Goal: Check status: Check status

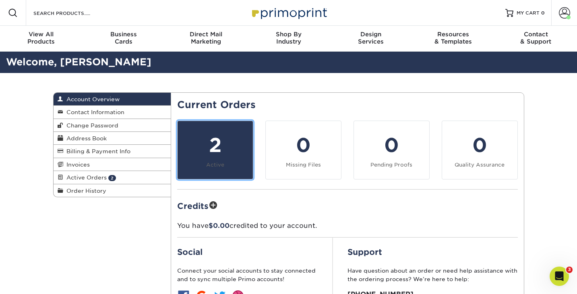
click at [230, 146] on div "2" at bounding box center [216, 145] width 66 height 29
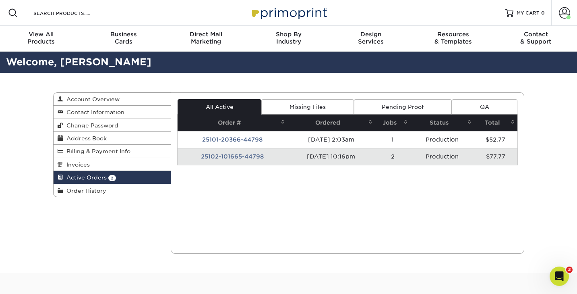
click at [223, 158] on td "25102-101665-44798" at bounding box center [233, 156] width 110 height 17
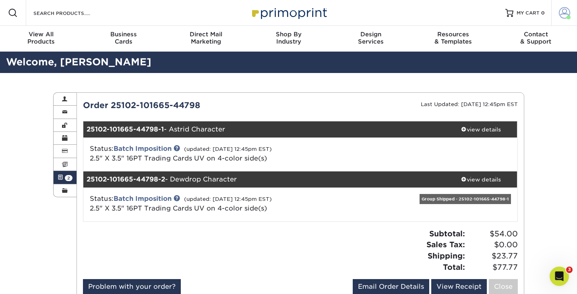
click at [564, 15] on span at bounding box center [564, 12] width 11 height 11
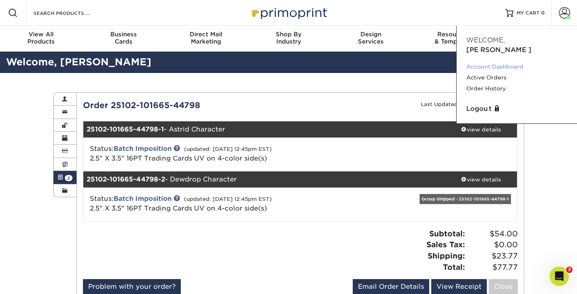
click at [492, 61] on link "Account Dashboard" at bounding box center [517, 66] width 101 height 11
